Goal: Task Accomplishment & Management: Use online tool/utility

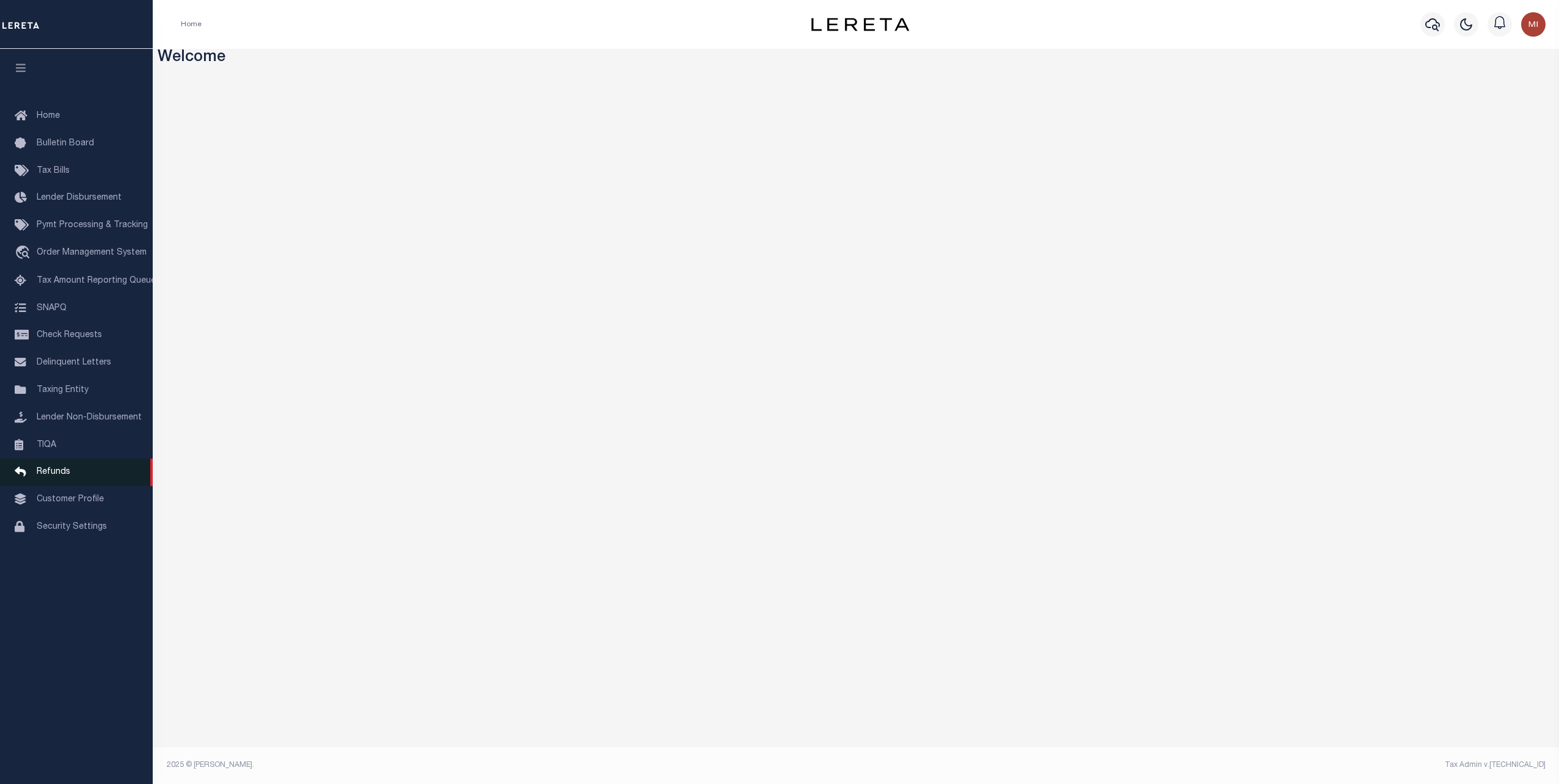
drag, startPoint x: 58, startPoint y: 514, endPoint x: 115, endPoint y: 490, distance: 61.8
click at [58, 503] on span "Customer Profile" at bounding box center [70, 499] width 67 height 8
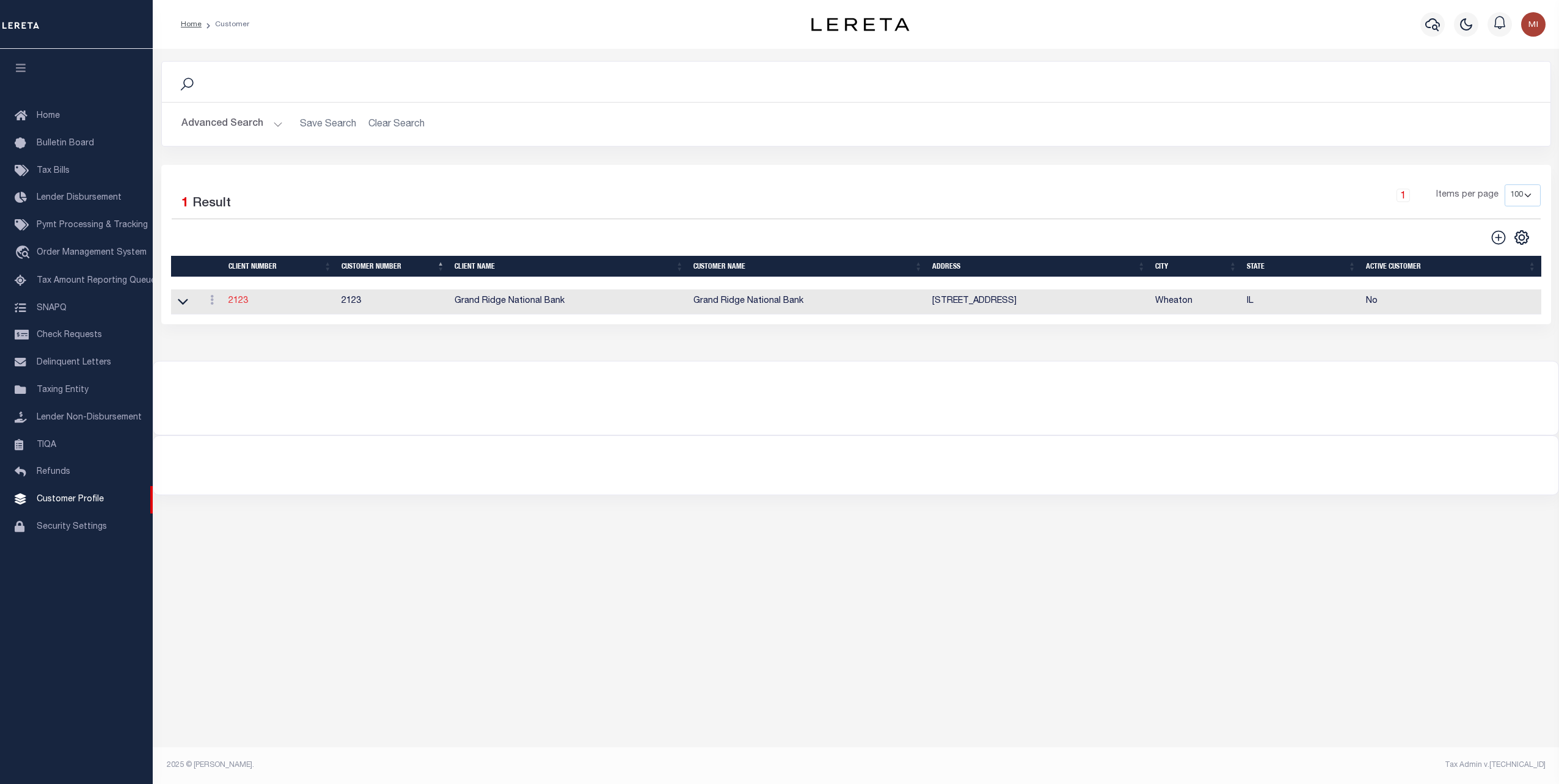
click at [241, 304] on link "2123" at bounding box center [238, 300] width 20 height 8
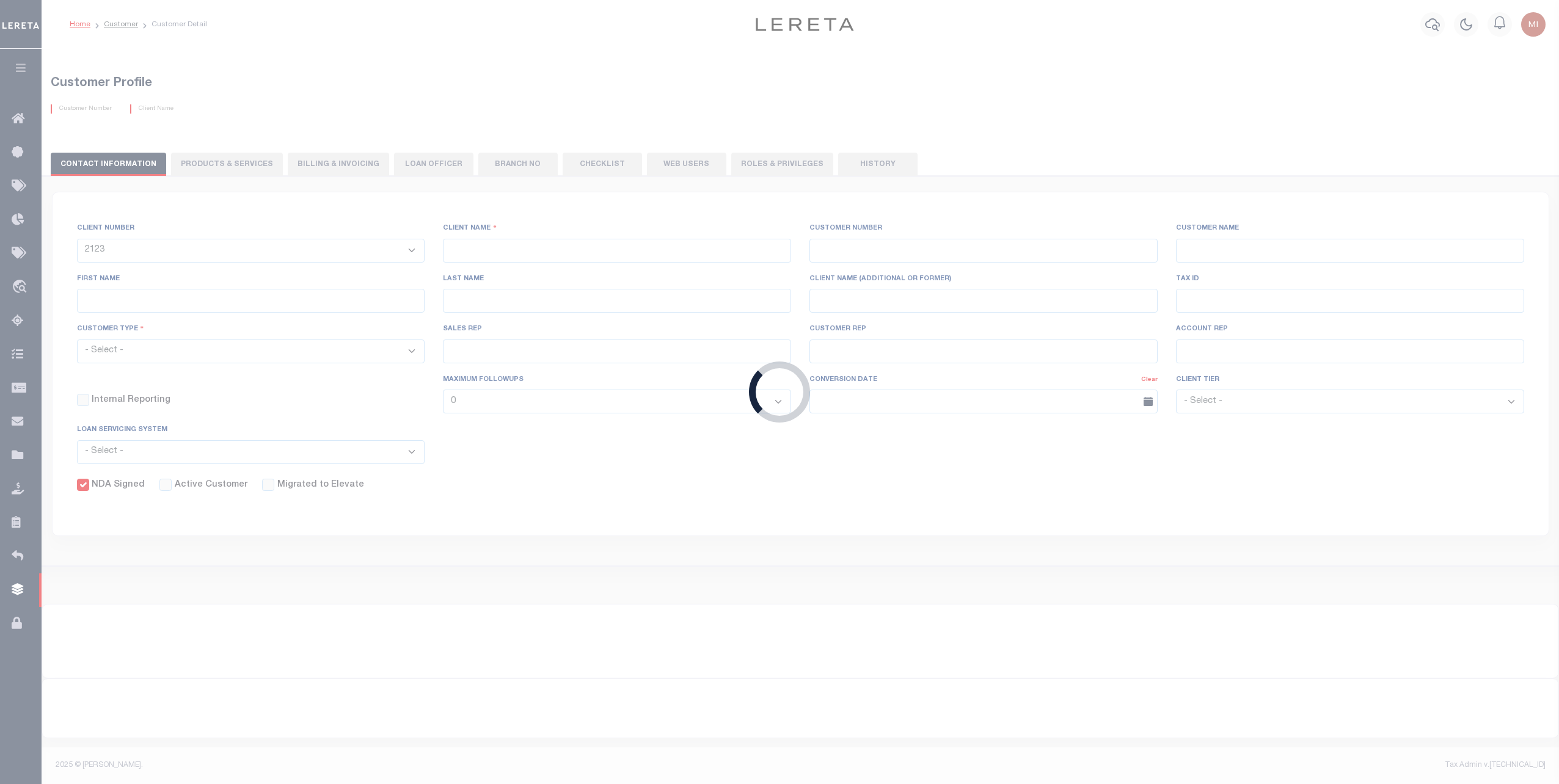
type input "Grand Ridge National Bank"
type input "2123"
type input "Grand Ridge National Bank"
type input "Tony"
type input "Tummillo"
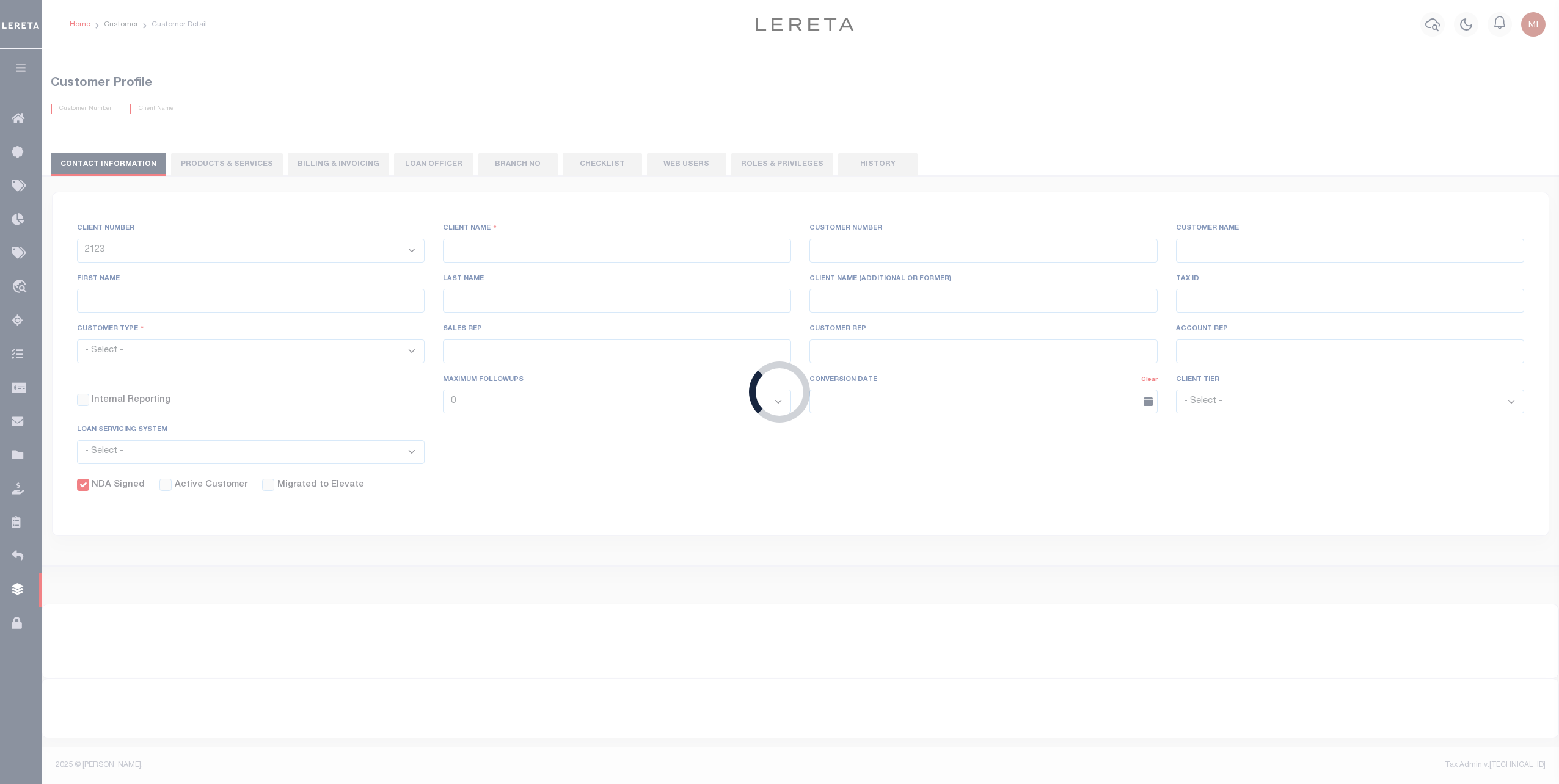
type input "Shannon Lynch"
checkbox input "true"
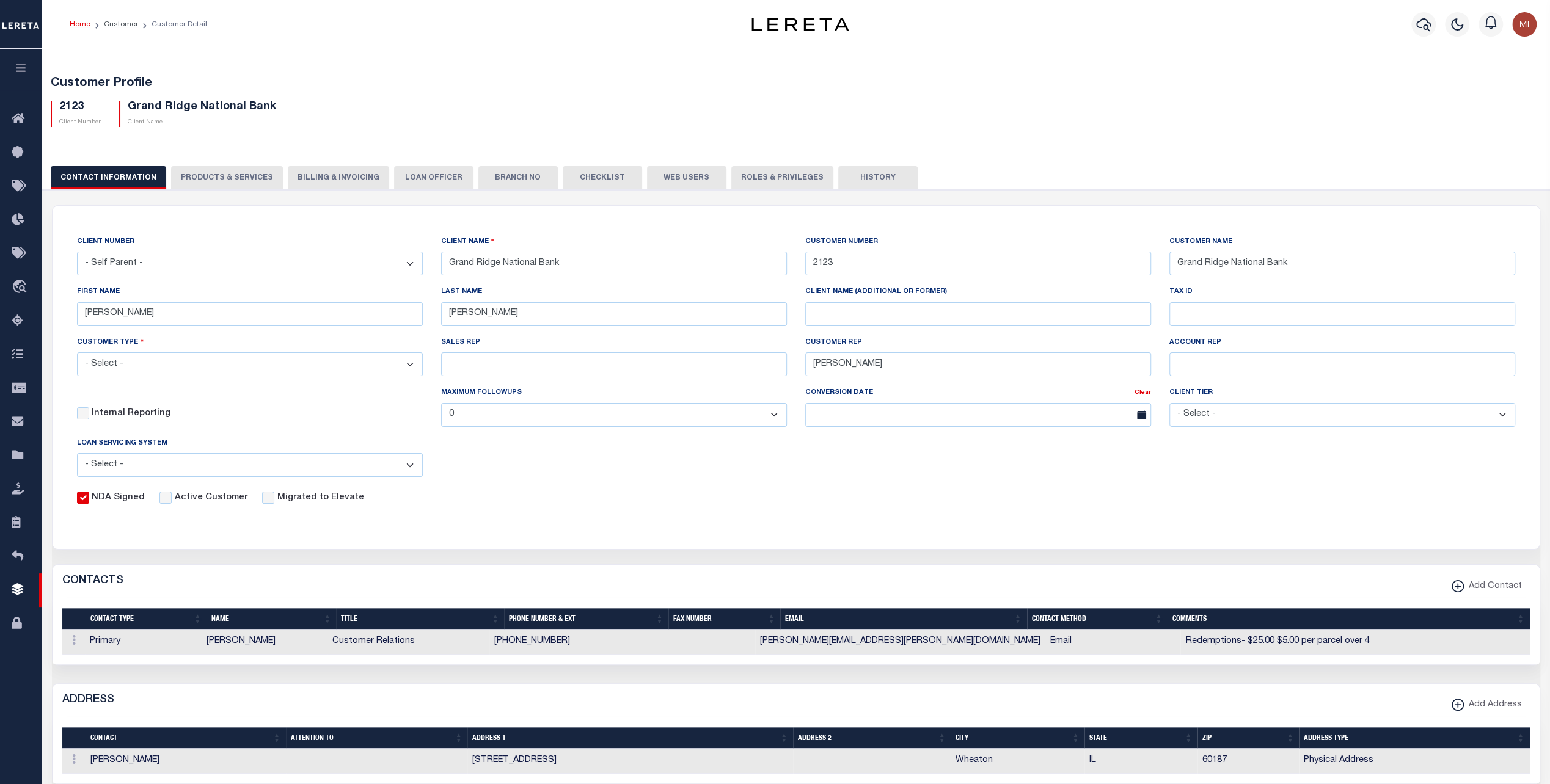
click at [239, 180] on button "PRODUCTS & SERVICES" at bounding box center [227, 178] width 112 height 23
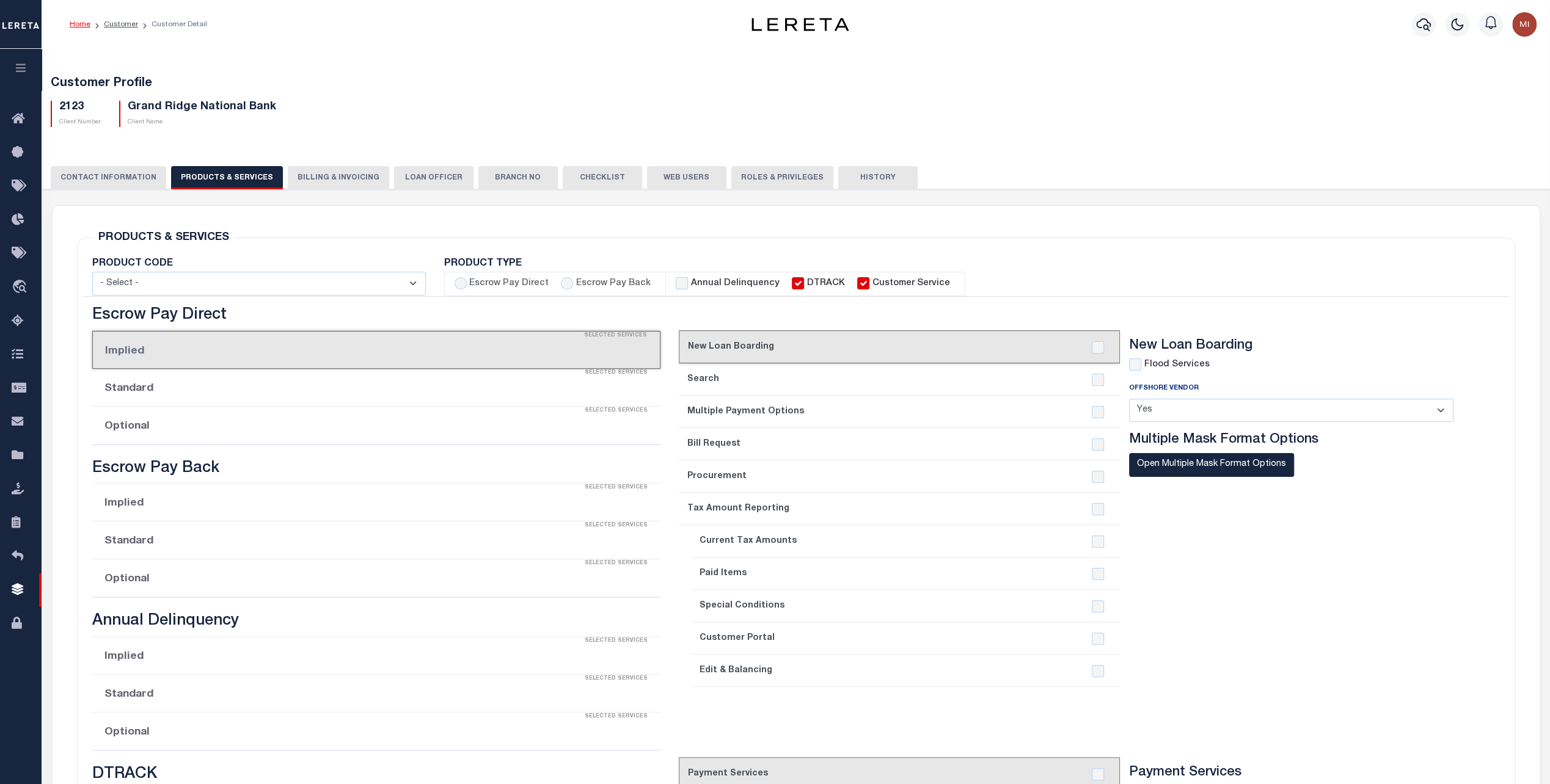
select select "STX"
radio input "true"
checkbox input "true"
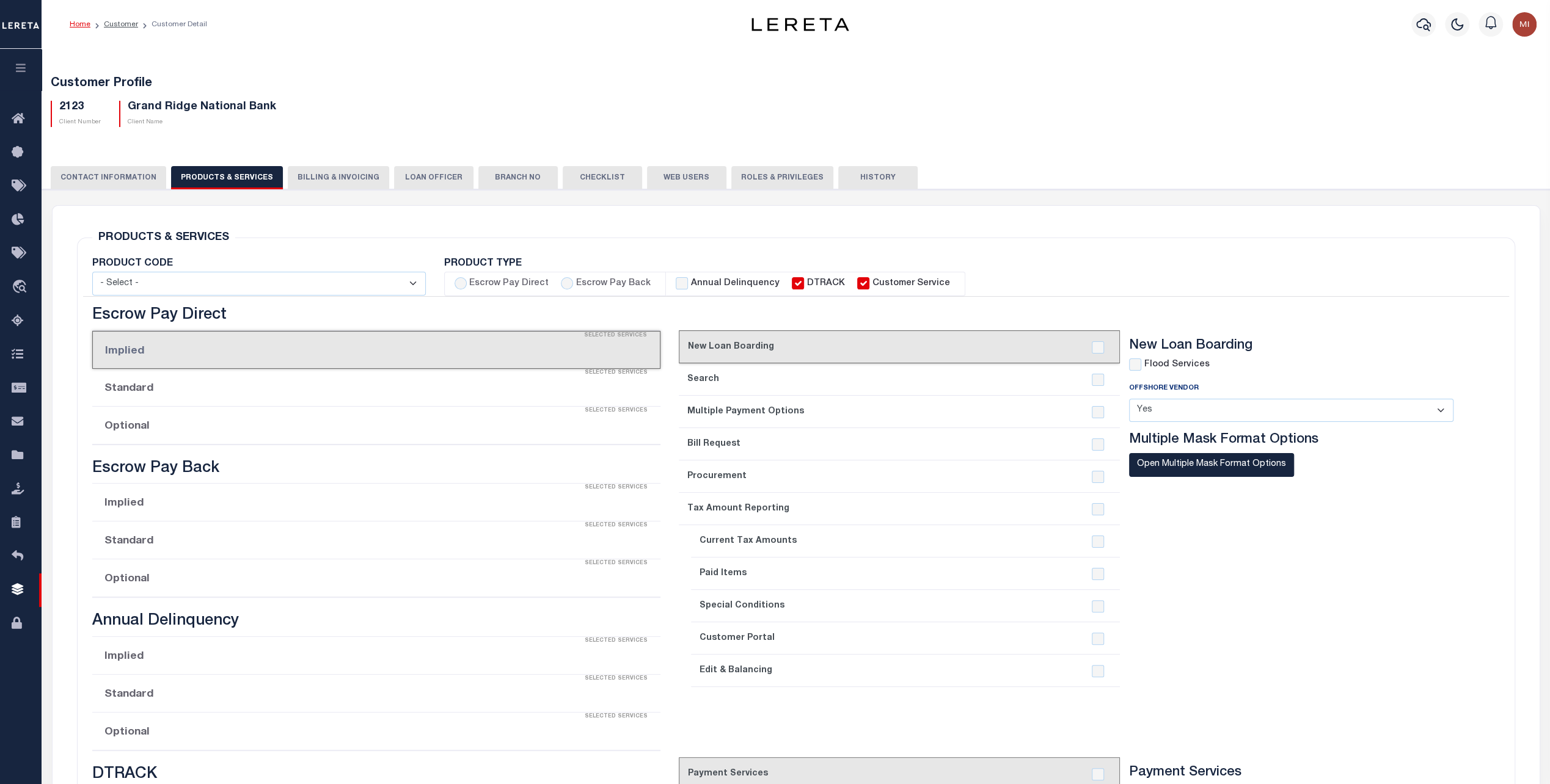
checkbox input "true"
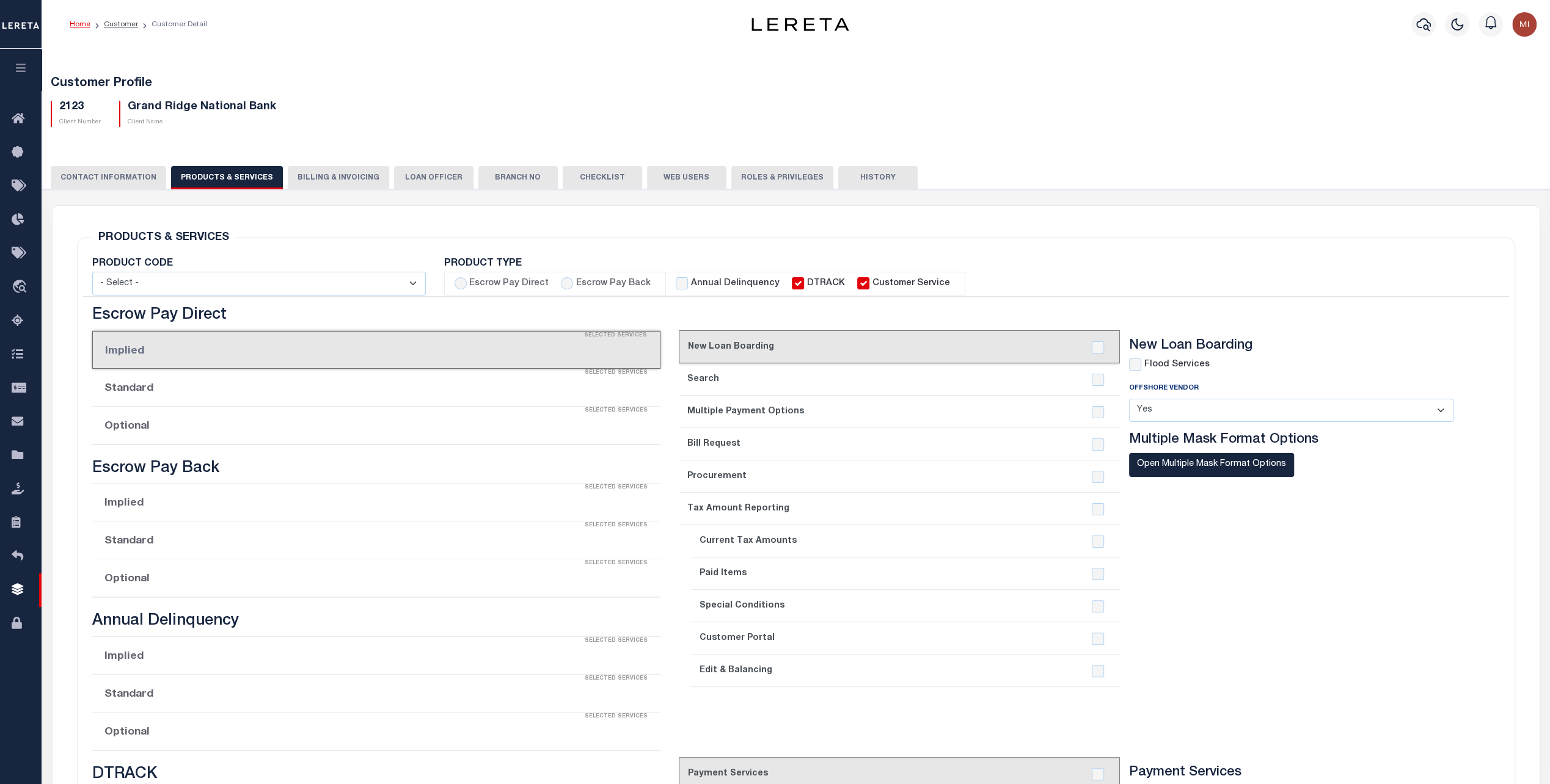
checkbox input "true"
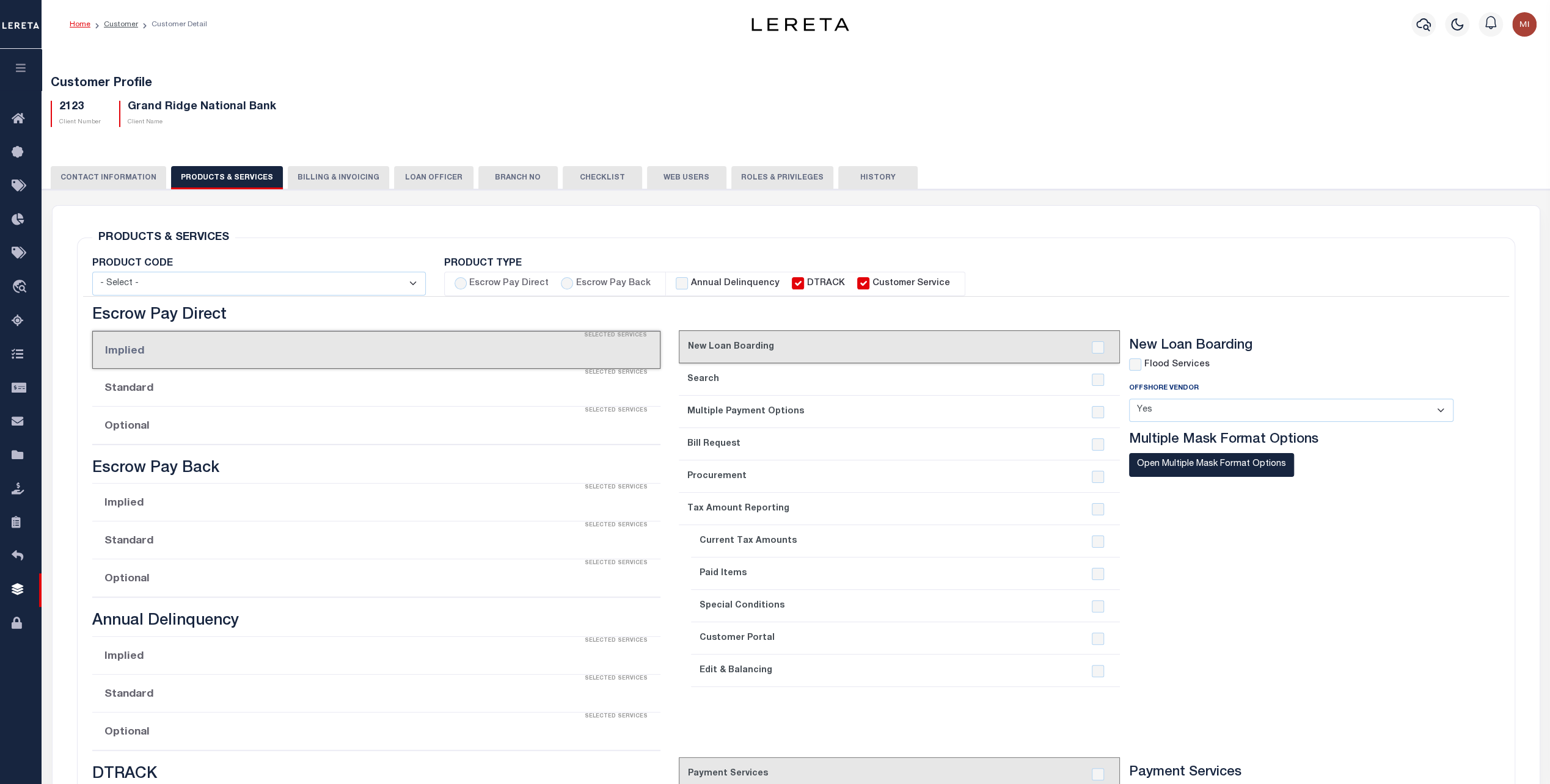
checkbox input "true"
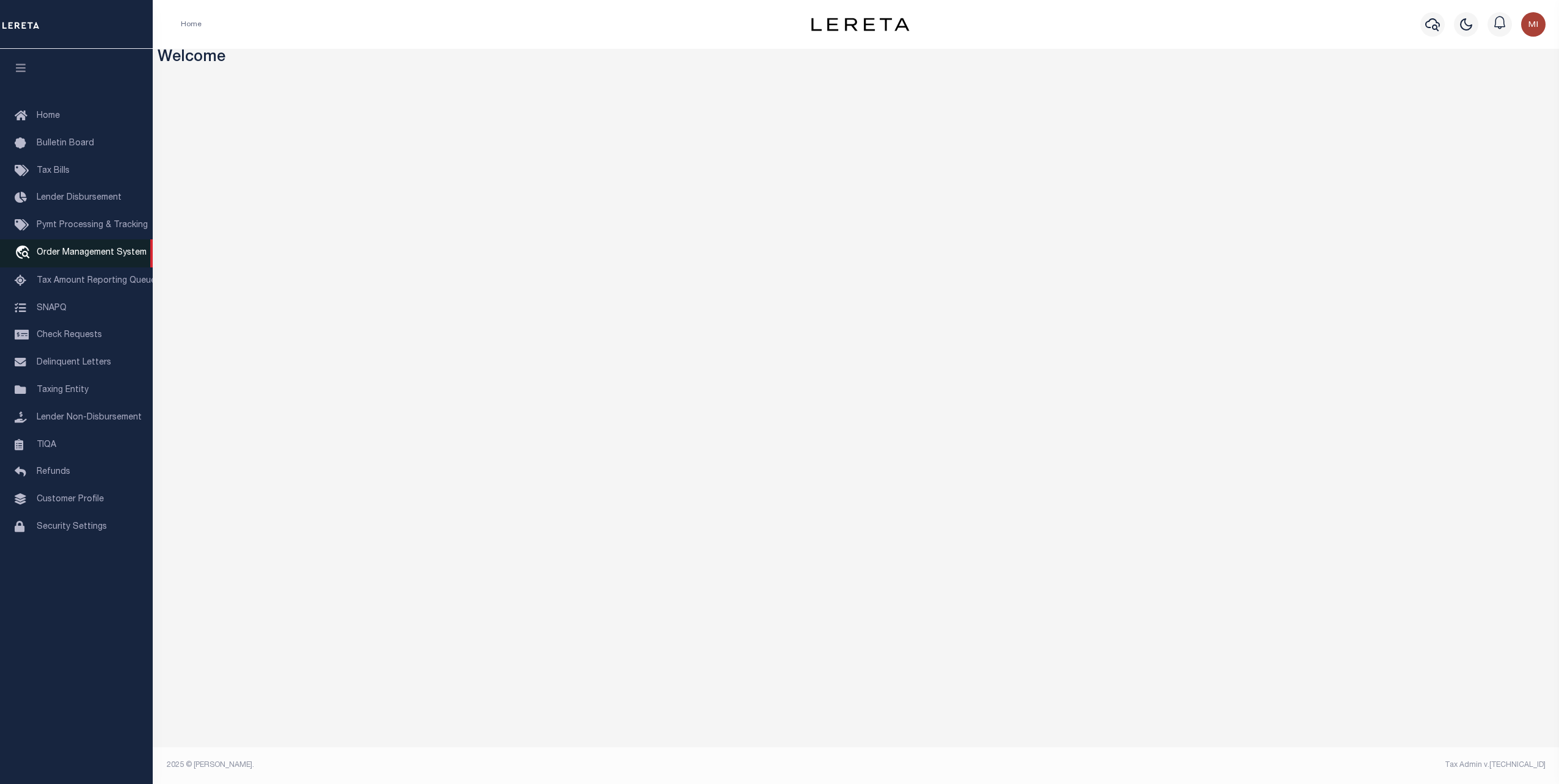
click at [74, 257] on span "Order Management System" at bounding box center [92, 252] width 110 height 8
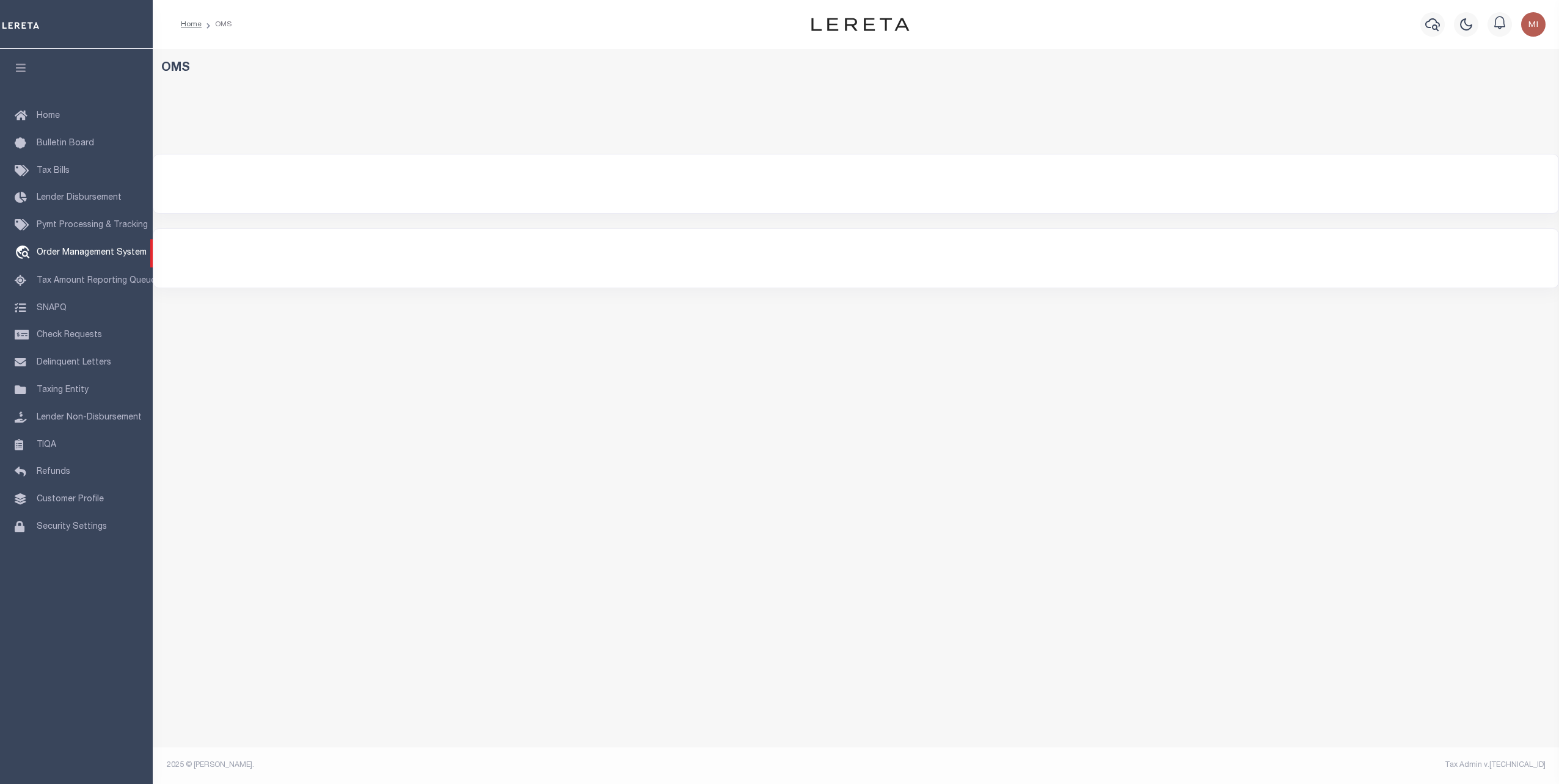
select select "200"
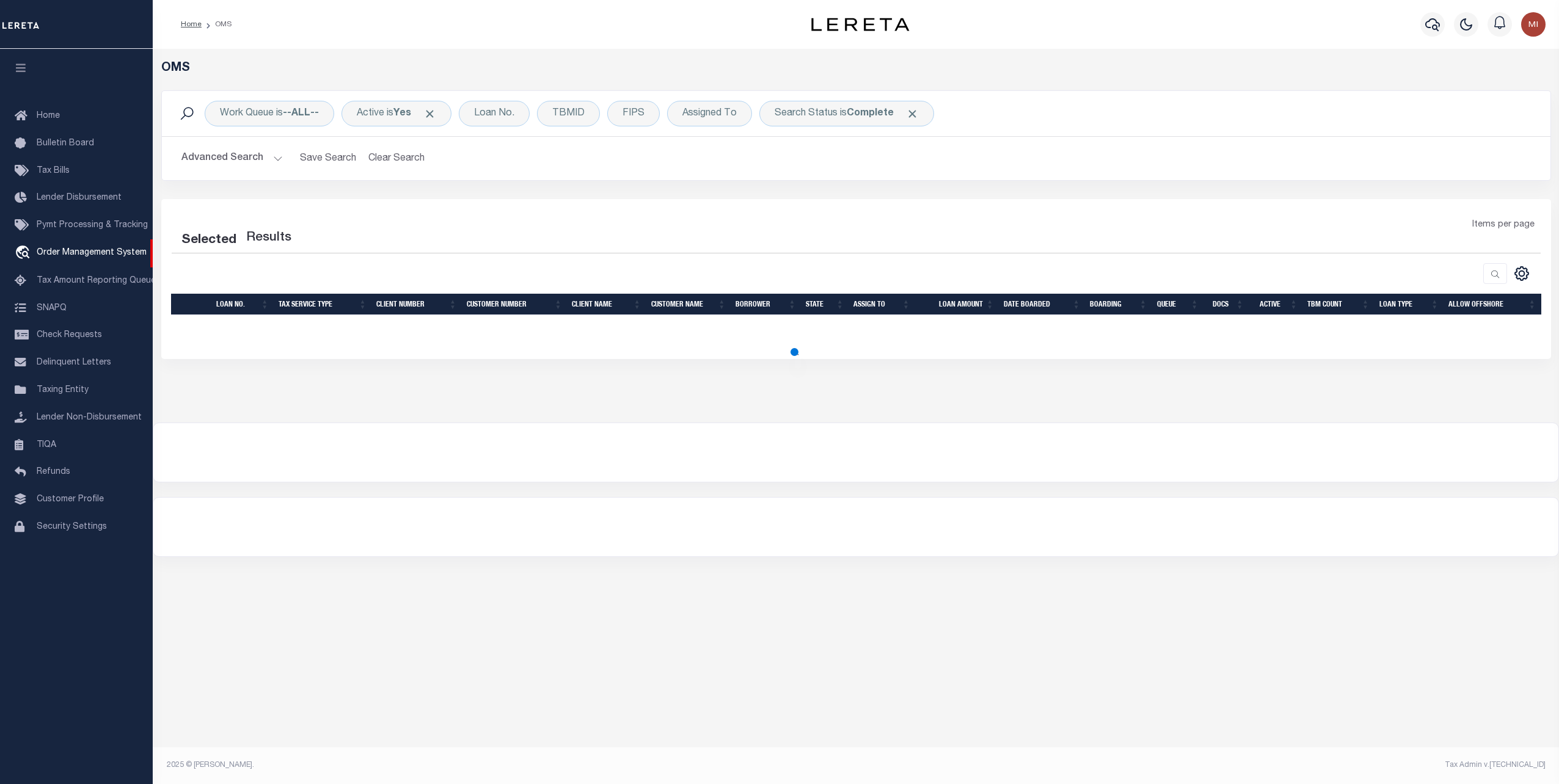
select select "200"
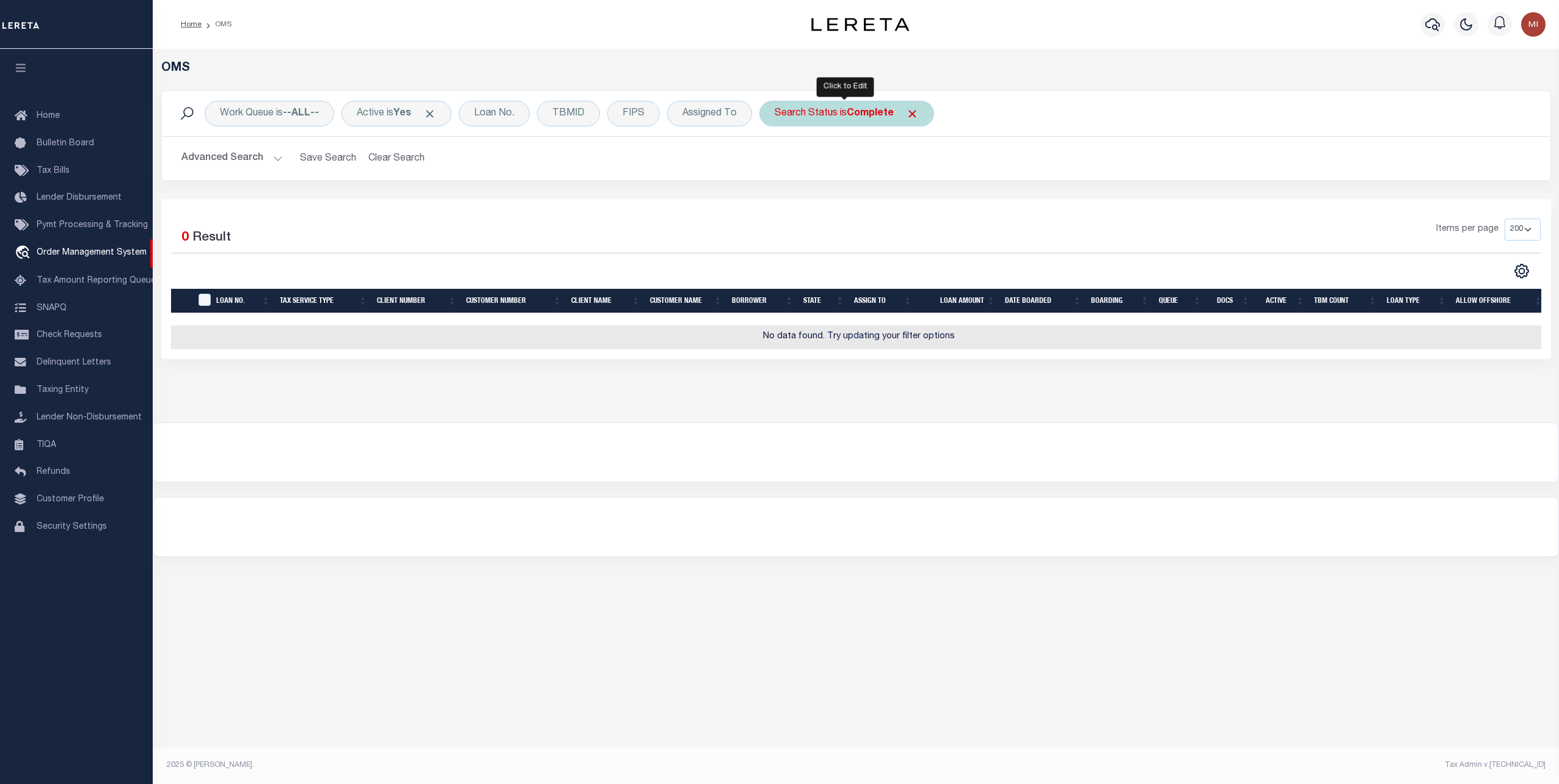
click at [909, 116] on span "Click to Remove" at bounding box center [912, 114] width 13 height 13
click at [228, 161] on button "Advanced Search" at bounding box center [232, 158] width 101 height 23
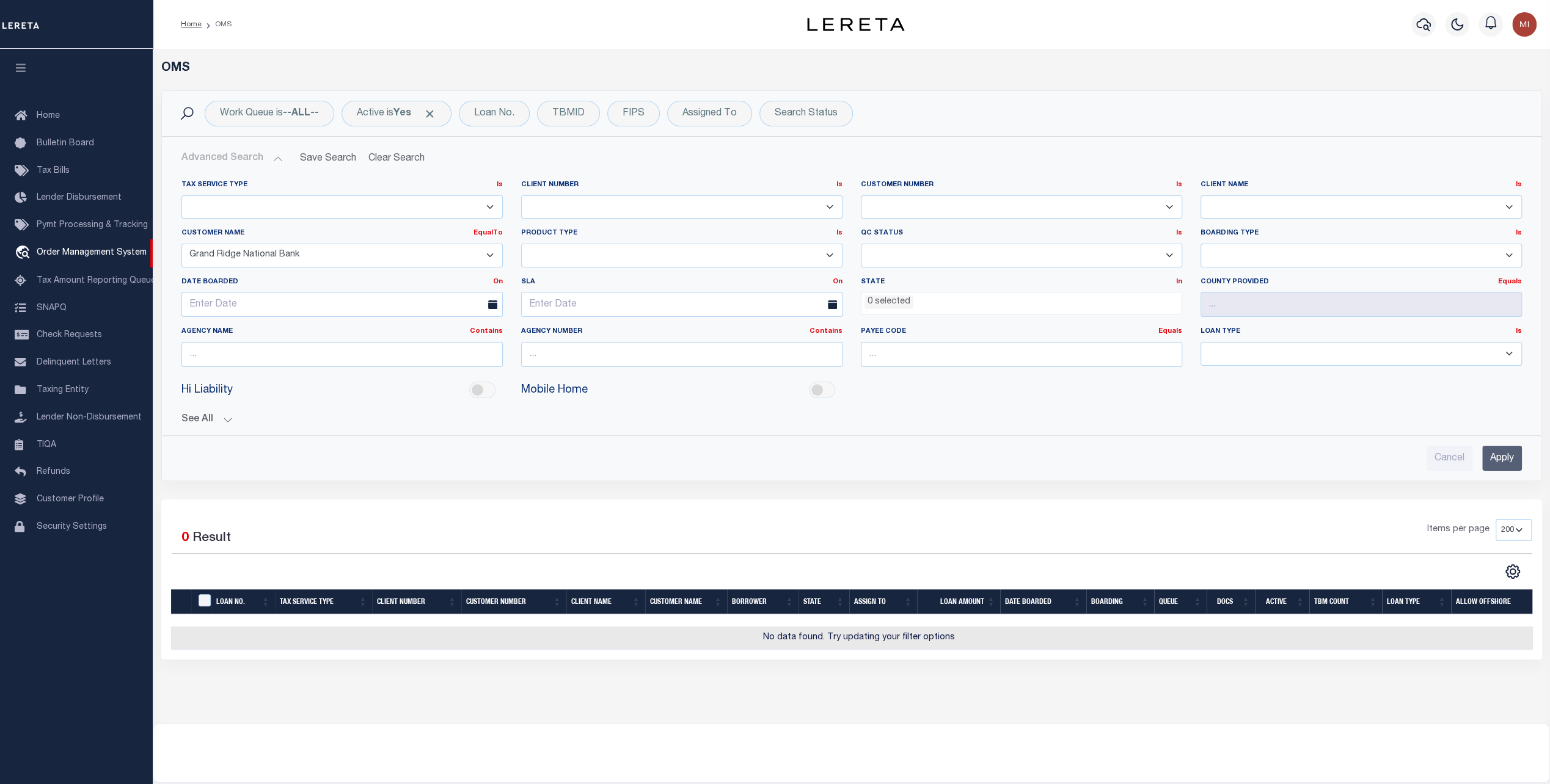
click at [322, 250] on select "AB ABGGL ABL Accumatch - Refunds ACM CGS IV-B-B LN LLC ACM CGS IV-B-B RE LLC AC…" at bounding box center [342, 255] width 321 height 23
select select
click at [181, 244] on select "AB ABGGL ABL Accumatch - Refunds ACM CGS IV-B-B LN LLC ACM CGS IV-B-B RE LLC AC…" at bounding box center [342, 255] width 321 height 23
click at [815, 115] on div "Search Status" at bounding box center [806, 114] width 94 height 25
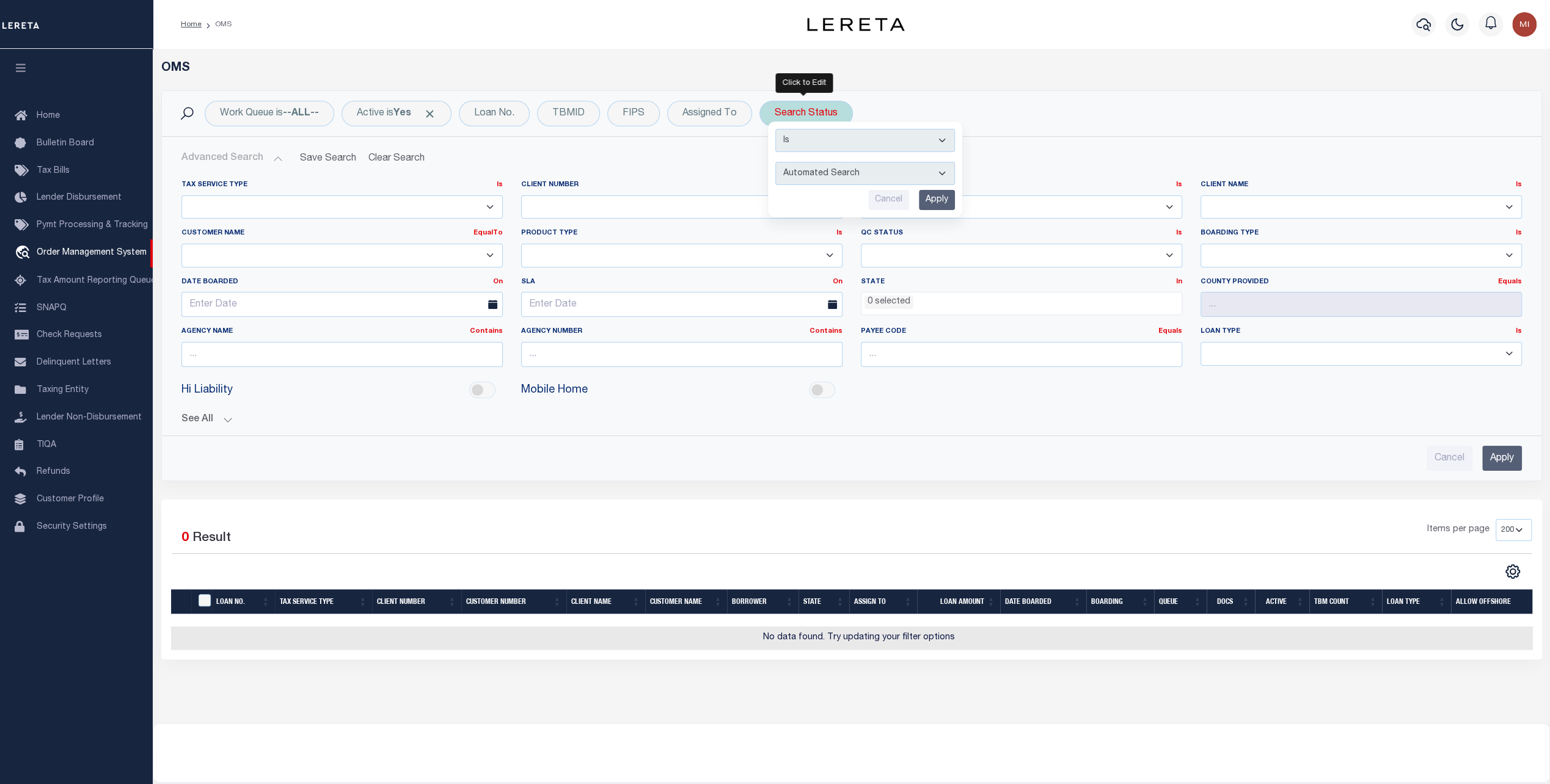
click at [821, 176] on select "Automated Search Bad Parcel Complete Duplicate Parcel High Dollar Reporting In …" at bounding box center [865, 173] width 180 height 23
select select "CP"
click at [775, 161] on select "Automated Search Bad Parcel Complete Duplicate Parcel High Dollar Reporting In …" at bounding box center [865, 173] width 180 height 23
click at [936, 201] on input "Apply" at bounding box center [937, 199] width 36 height 20
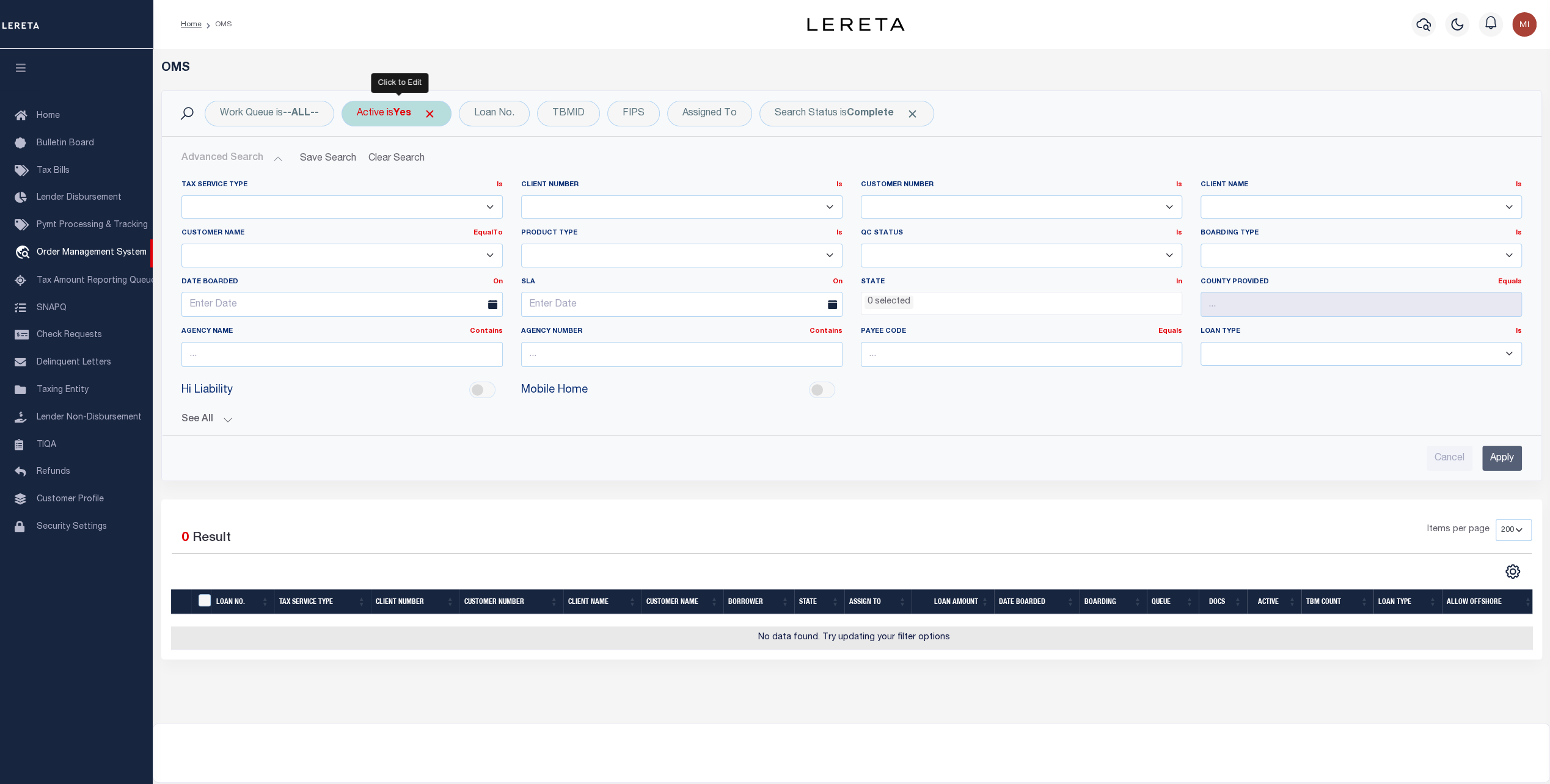
click at [390, 116] on div "Active is Yes" at bounding box center [396, 114] width 110 height 25
click at [390, 115] on div "Active is Yes Is Contains Yes No Cancel Apply" at bounding box center [396, 114] width 110 height 25
click at [669, 93] on div "Work Queue is --ALL-- Active is Yes Is Contains Yes No Cancel Apply Loan No. TB…" at bounding box center [851, 114] width 1379 height 45
click at [260, 110] on div "Work Queue is --ALL--" at bounding box center [269, 114] width 129 height 25
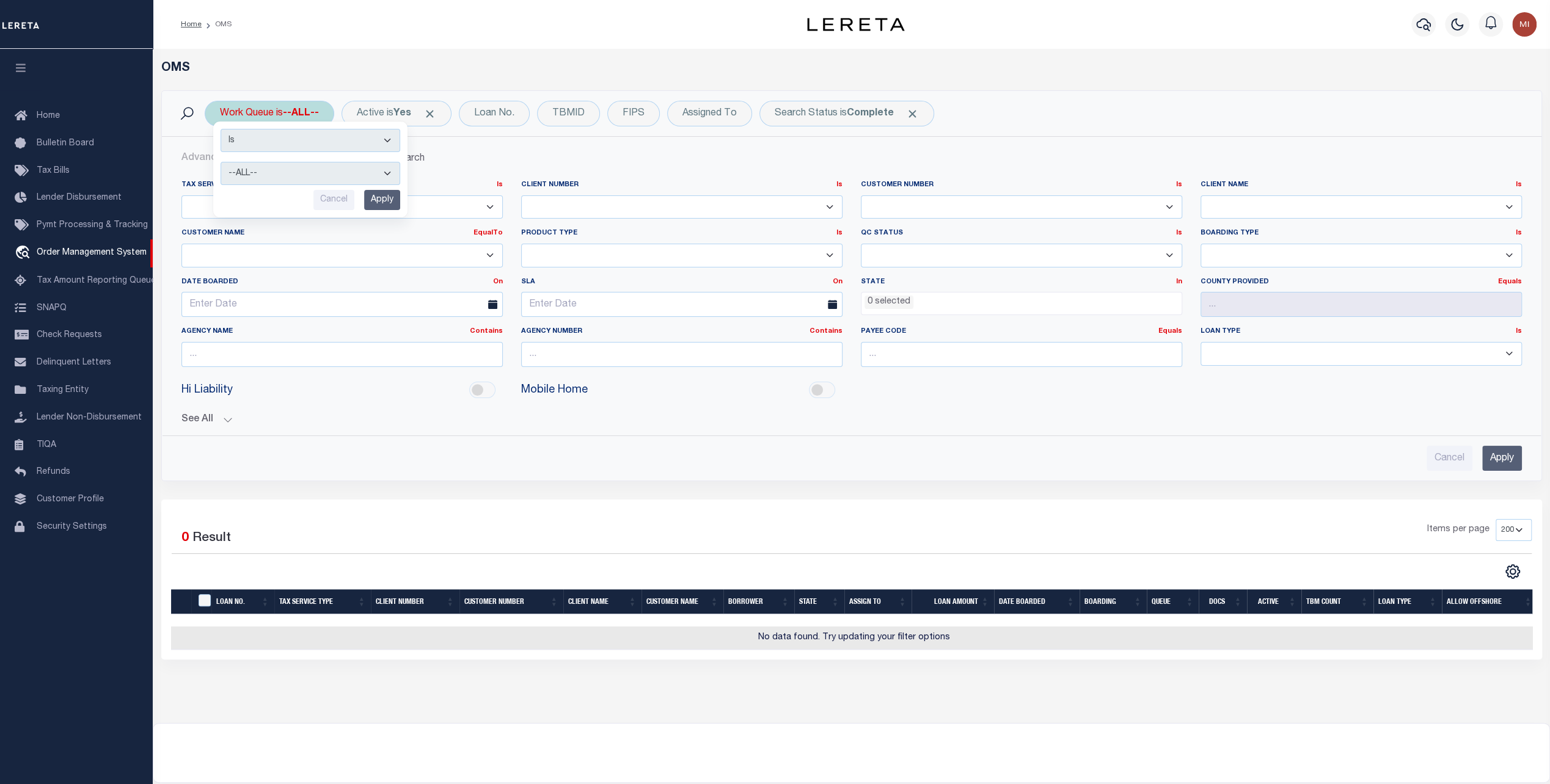
click at [260, 110] on div "Work Queue is --ALL-- Is Contains --ALL-- factRSystems General ThoughtFocus Can…" at bounding box center [269, 114] width 129 height 25
click at [405, 524] on div "Selected 0 Result" at bounding box center [334, 536] width 326 height 34
